Goal: Task Accomplishment & Management: Complete application form

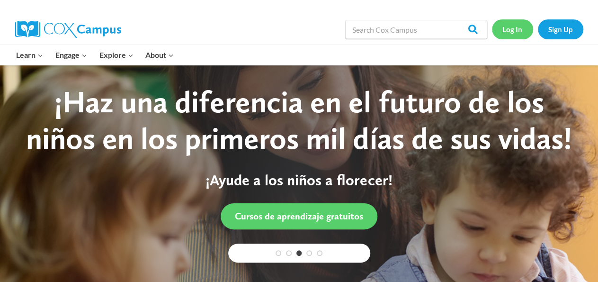
click at [516, 28] on link "Log In" at bounding box center [512, 28] width 41 height 19
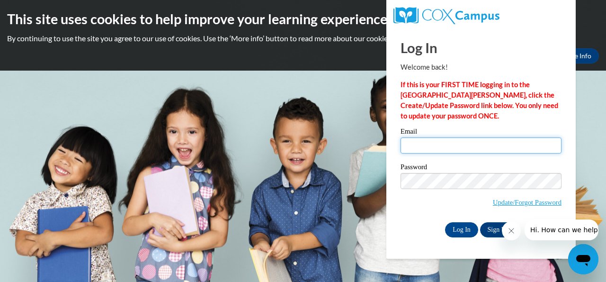
click at [442, 146] on input "Email" at bounding box center [481, 145] width 161 height 16
type input "[EMAIL_ADDRESS][DOMAIN_NAME]"
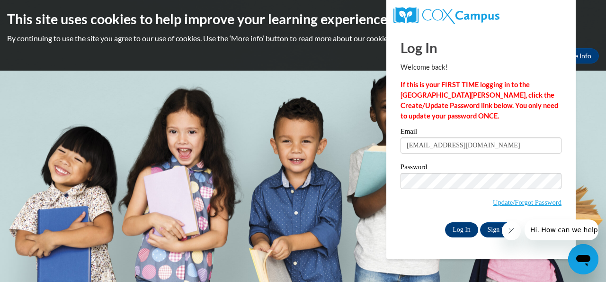
click at [462, 233] on input "Log In" at bounding box center [461, 229] width 33 height 15
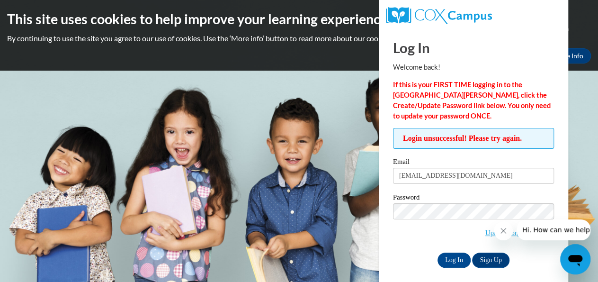
scroll to position [6, 0]
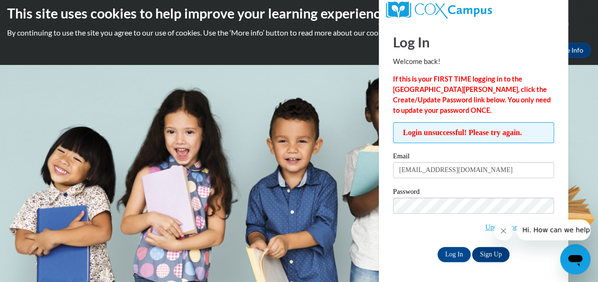
click at [530, 271] on div "Log In Welcome back! If this is your FIRST TIME logging in to the NEW Cox Campu…" at bounding box center [474, 153] width 204 height 261
click at [505, 236] on button "Close message from company" at bounding box center [503, 230] width 19 height 19
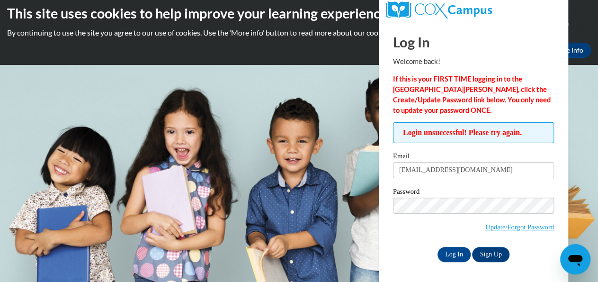
click at [528, 230] on span "Update/Forgot Password" at bounding box center [520, 227] width 69 height 10
click at [523, 224] on link "Update/Forgot Password" at bounding box center [520, 227] width 69 height 8
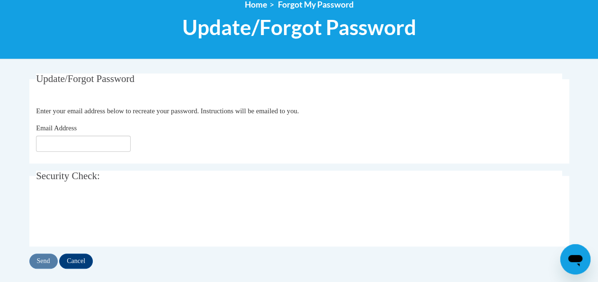
scroll to position [116, 0]
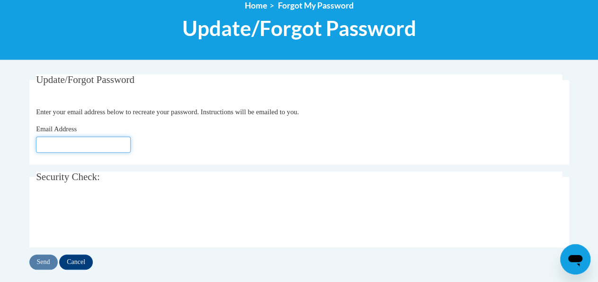
click at [75, 144] on input "Email Address" at bounding box center [83, 144] width 95 height 16
type input "[EMAIL_ADDRESS][DOMAIN_NAME]"
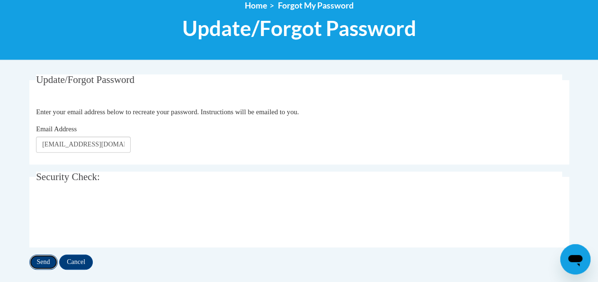
click at [42, 262] on input "Send" at bounding box center [43, 261] width 28 height 15
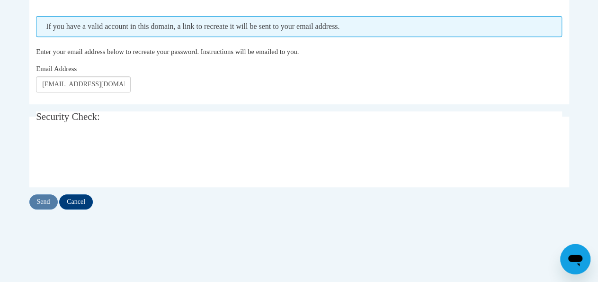
scroll to position [202, 0]
click at [35, 200] on input "Send" at bounding box center [43, 200] width 28 height 15
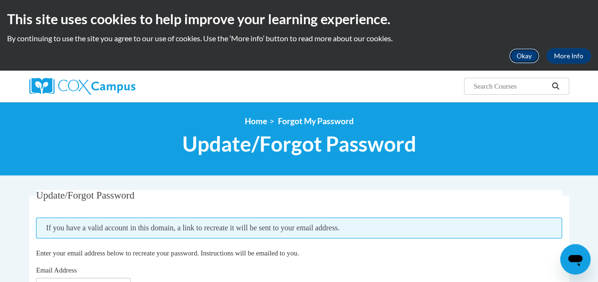
click at [523, 58] on button "Okay" at bounding box center [524, 55] width 30 height 15
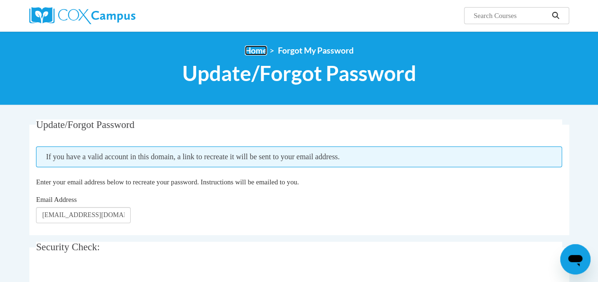
click at [257, 52] on link "Home" at bounding box center [256, 50] width 22 height 10
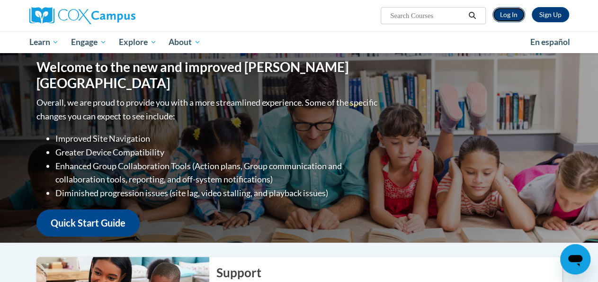
click at [508, 13] on link "Log In" at bounding box center [509, 14] width 33 height 15
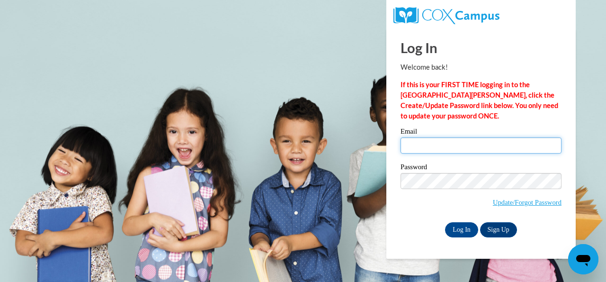
click at [420, 144] on input "Email" at bounding box center [481, 145] width 161 height 16
type input "tiebricour@yahoo.com"
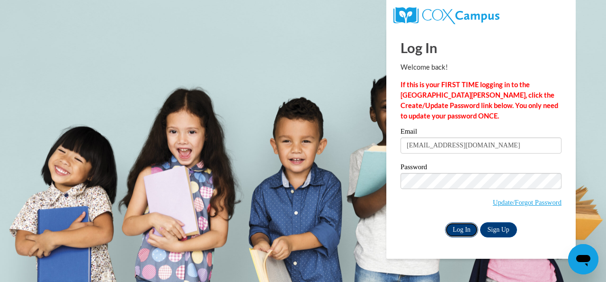
click at [458, 230] on input "Log In" at bounding box center [461, 229] width 33 height 15
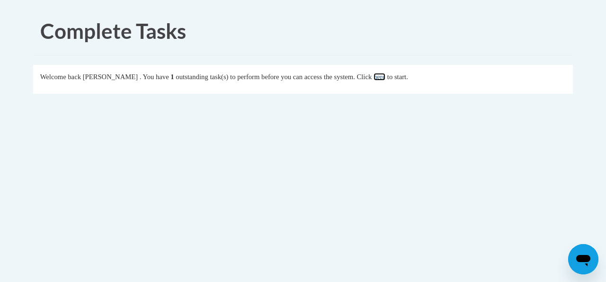
click at [386, 74] on link "here" at bounding box center [380, 77] width 12 height 8
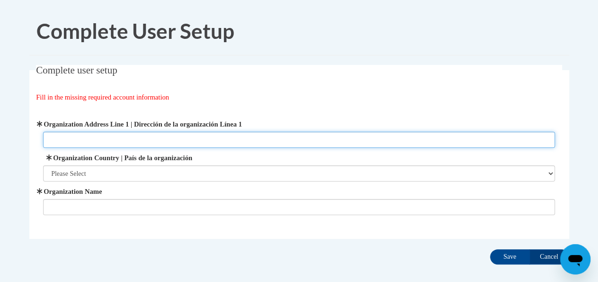
click at [78, 144] on input "Organization Address Line 1 | Dirección de la organización Línea 1" at bounding box center [299, 140] width 512 height 16
type input "[STREET_ADDRESS]"
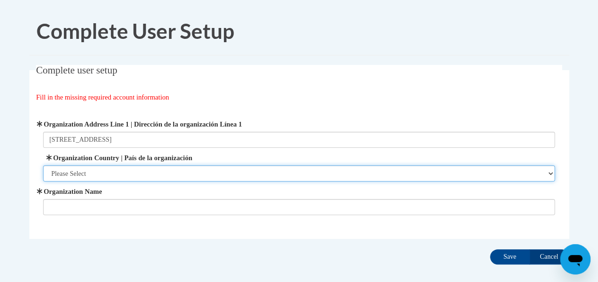
click at [108, 173] on select "Please Select [GEOGRAPHIC_DATA] | [GEOGRAPHIC_DATA] Outside of [GEOGRAPHIC_DATA…" at bounding box center [299, 173] width 512 height 16
select select "ad49bcad-a171-4b2e-b99c-48b446064914"
click option "[GEOGRAPHIC_DATA] | [GEOGRAPHIC_DATA]" at bounding box center [0, 0] width 0 height 0
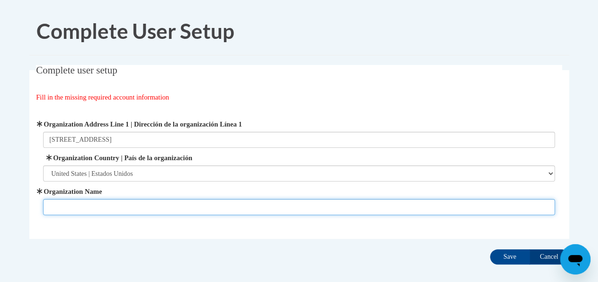
click at [122, 210] on input "Organization Name" at bounding box center [299, 207] width 512 height 16
type input "I"
type input "Kids World Day Care Blended Site"
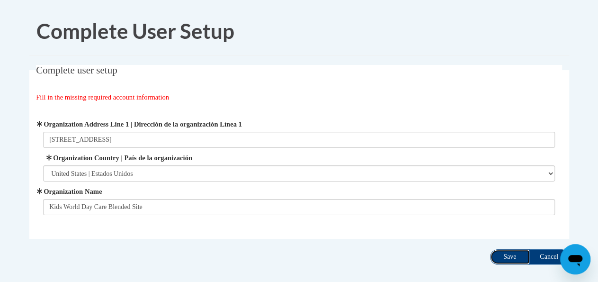
click at [511, 259] on input "Save" at bounding box center [510, 256] width 40 height 15
